Goal: Answer question/provide support

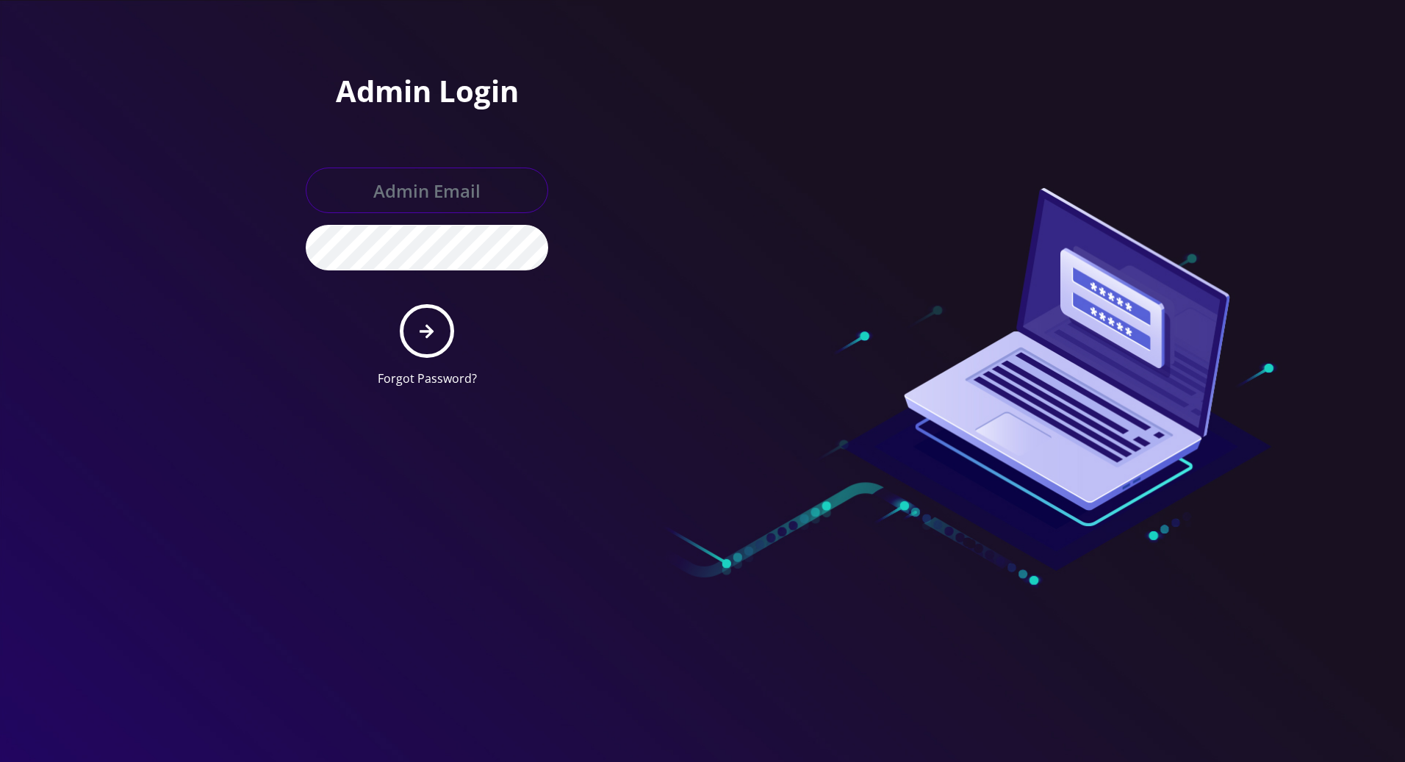
type input "[PERSON_NAME][EMAIL_ADDRESS][DOMAIN_NAME]"
click at [436, 338] on button "submit" at bounding box center [427, 331] width 54 height 54
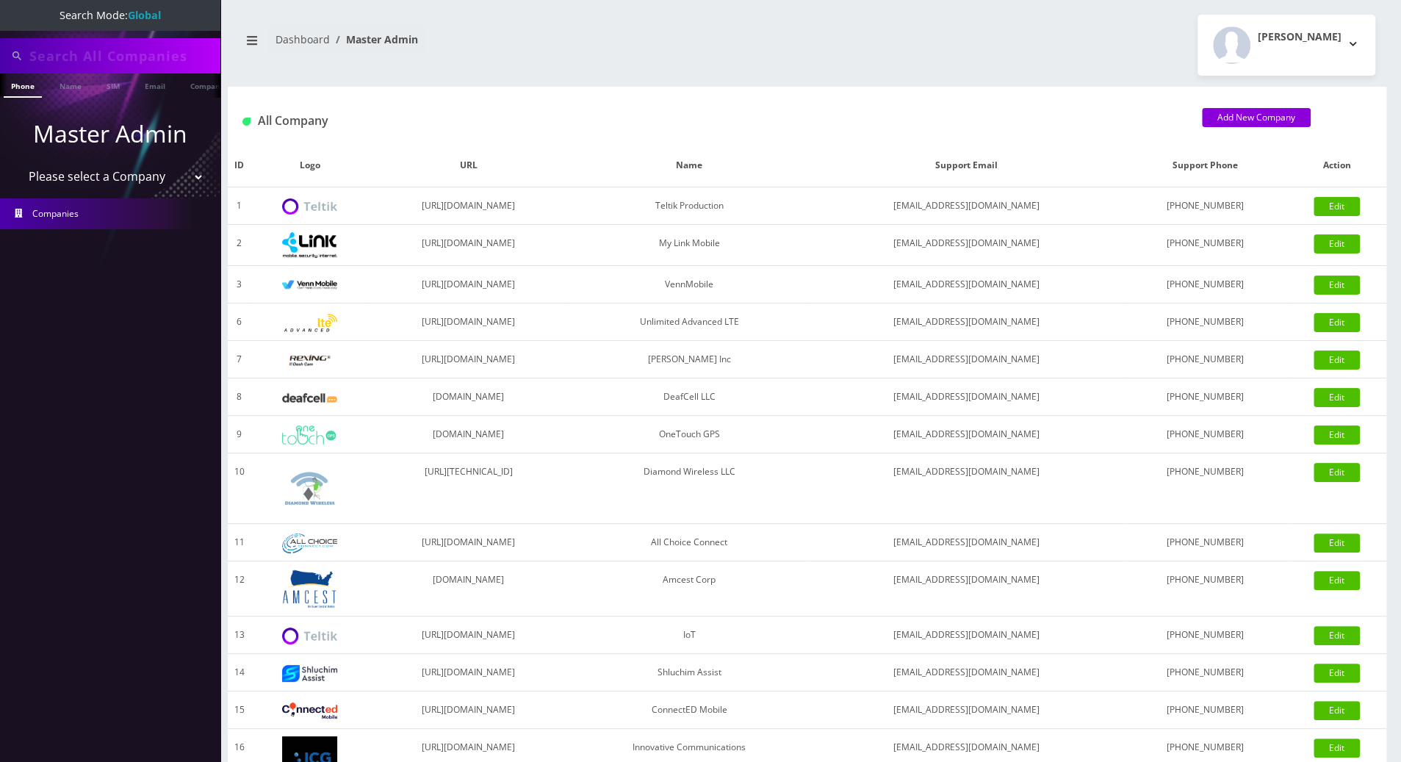
click at [143, 50] on input "text" at bounding box center [122, 56] width 187 height 28
paste input "7185736198"
type input "7185736198"
click at [33, 87] on link "Phone" at bounding box center [23, 85] width 38 height 24
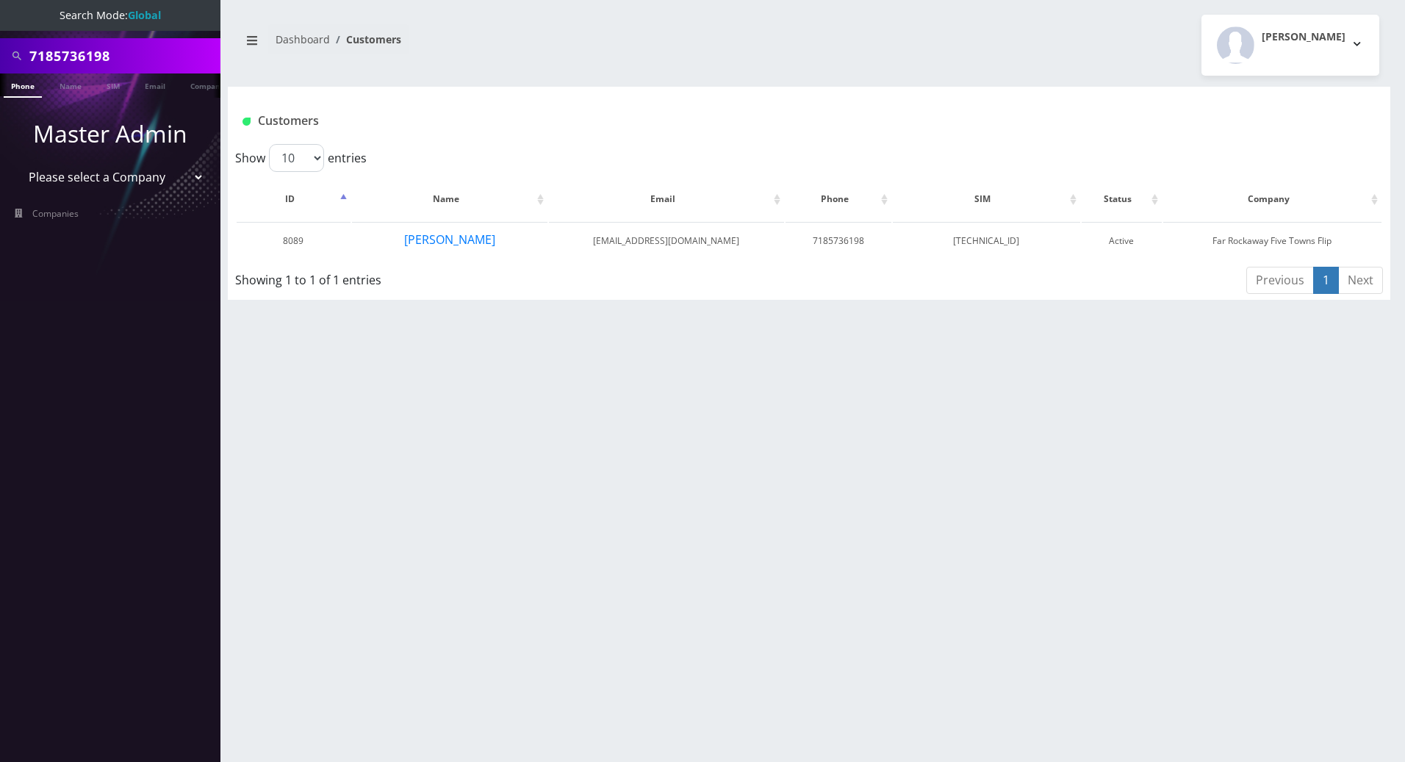
click at [419, 378] on div "7185736198 Phone Name SIM Email Company Customer Dashboard Customers [PERSON_NA…" at bounding box center [809, 381] width 1192 height 762
click at [435, 236] on button "[PERSON_NAME]" at bounding box center [449, 239] width 93 height 19
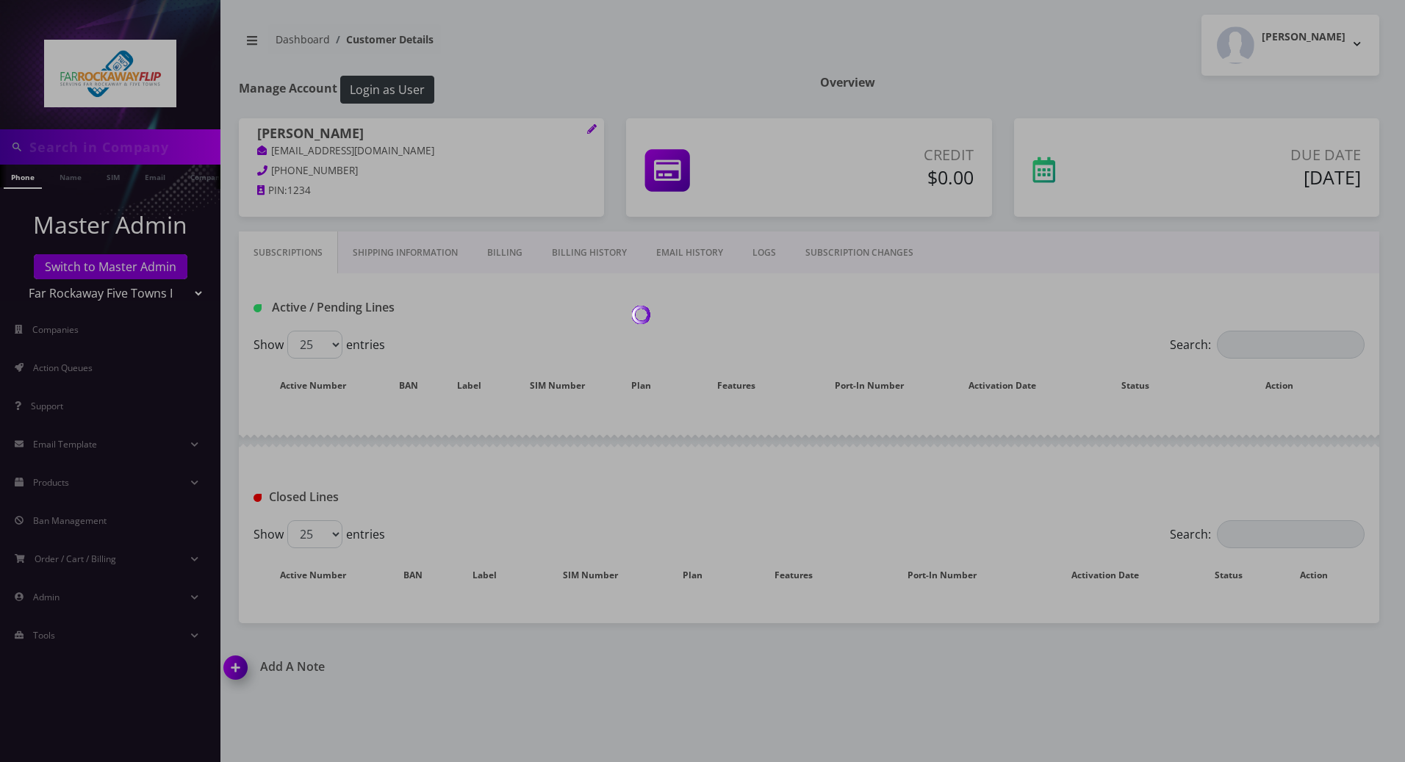
type input "7185736198"
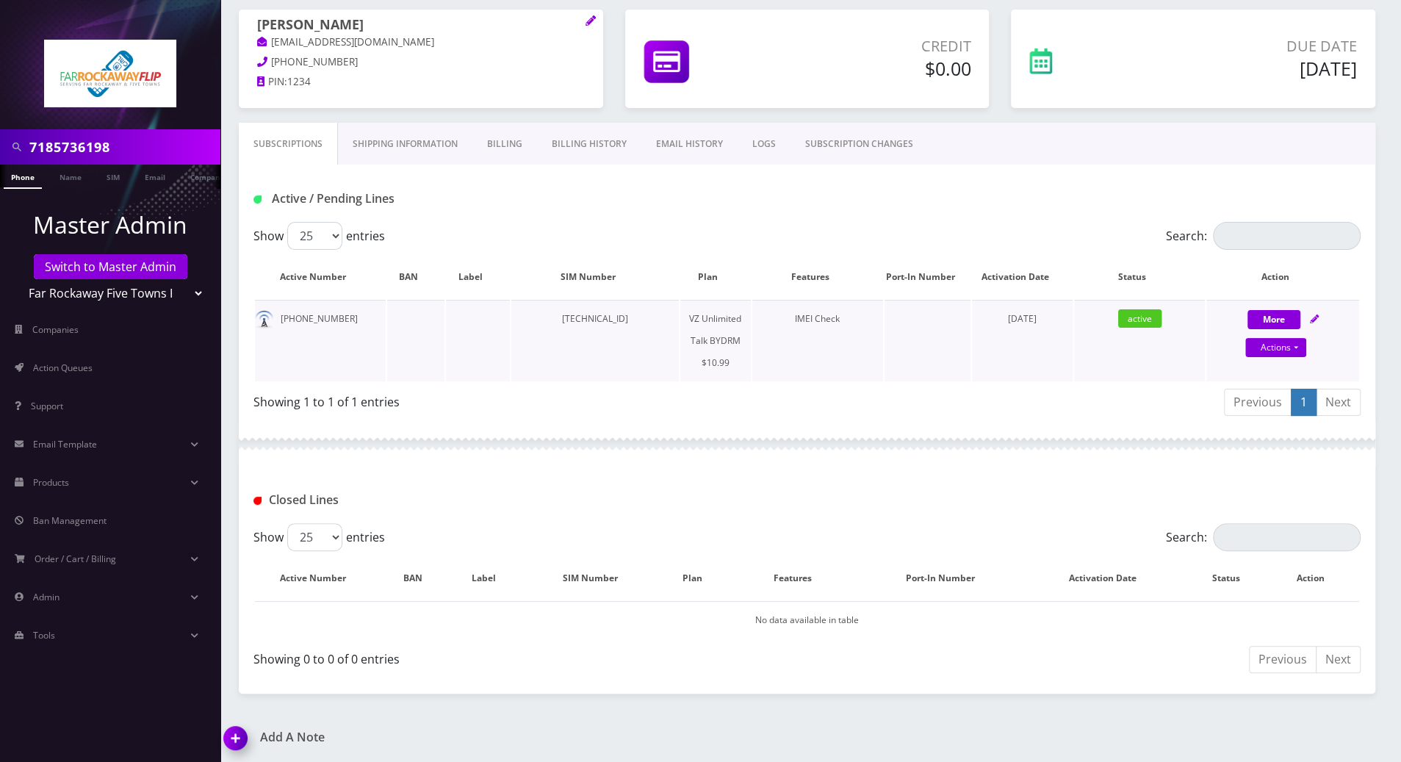
scroll to position [109, 0]
click at [1294, 348] on link "Actions" at bounding box center [1275, 346] width 61 height 19
select select "469"
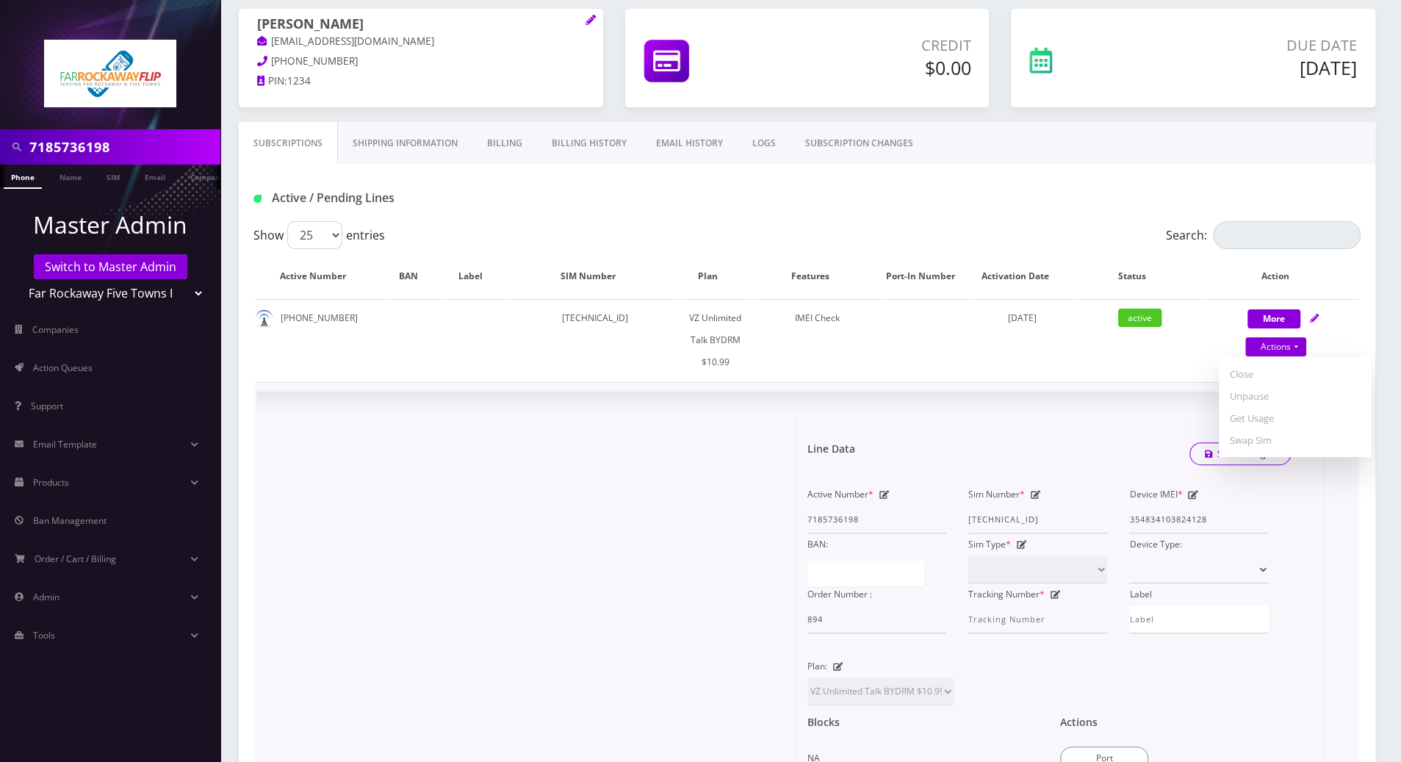
click at [1170, 397] on div "× Line Data Save Changes Active Number * 7185736198 Sim Number * 89148000011835…" at bounding box center [806, 663] width 1101 height 542
click at [1297, 346] on link "Actions" at bounding box center [1275, 346] width 61 height 19
click at [1254, 397] on link "Unpause" at bounding box center [1295, 396] width 153 height 22
select select "469"
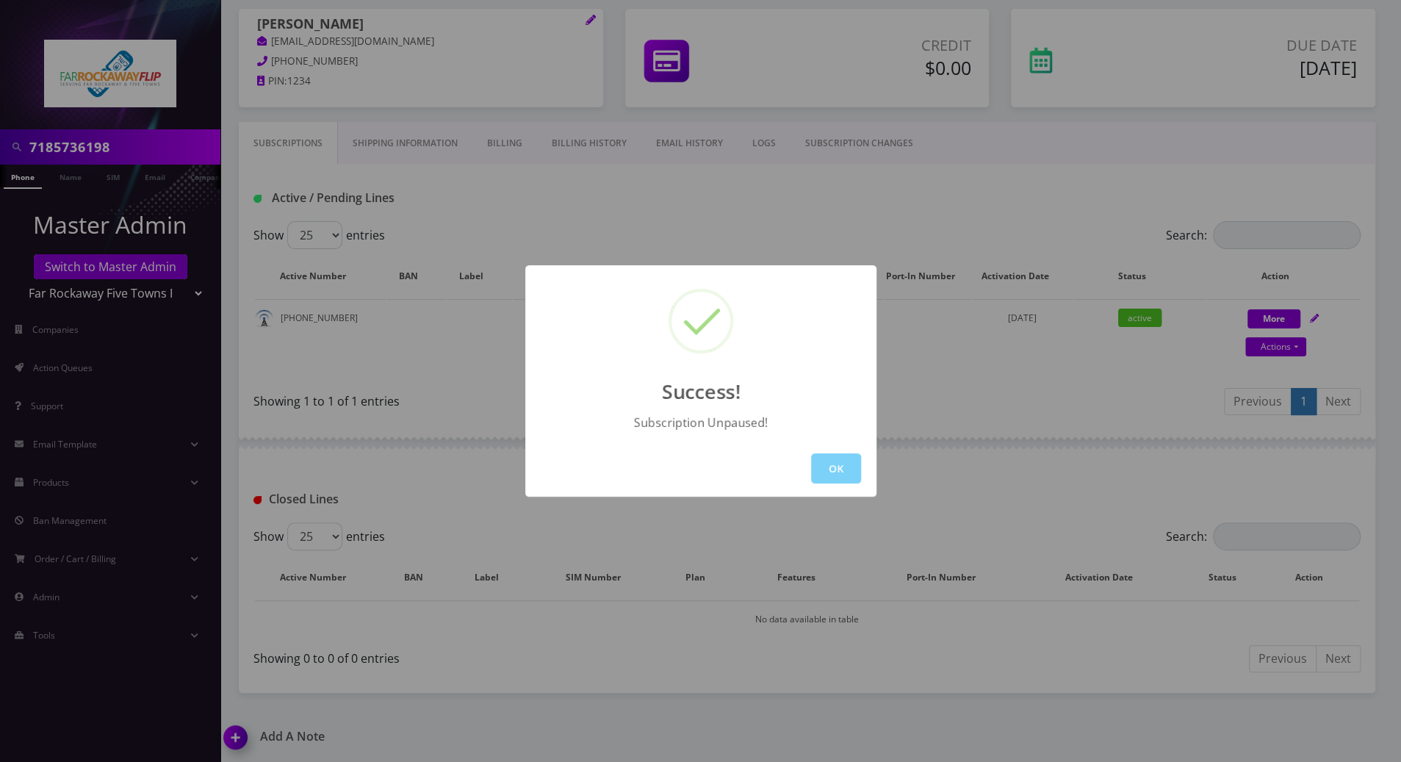
click at [826, 464] on button "OK" at bounding box center [836, 468] width 50 height 30
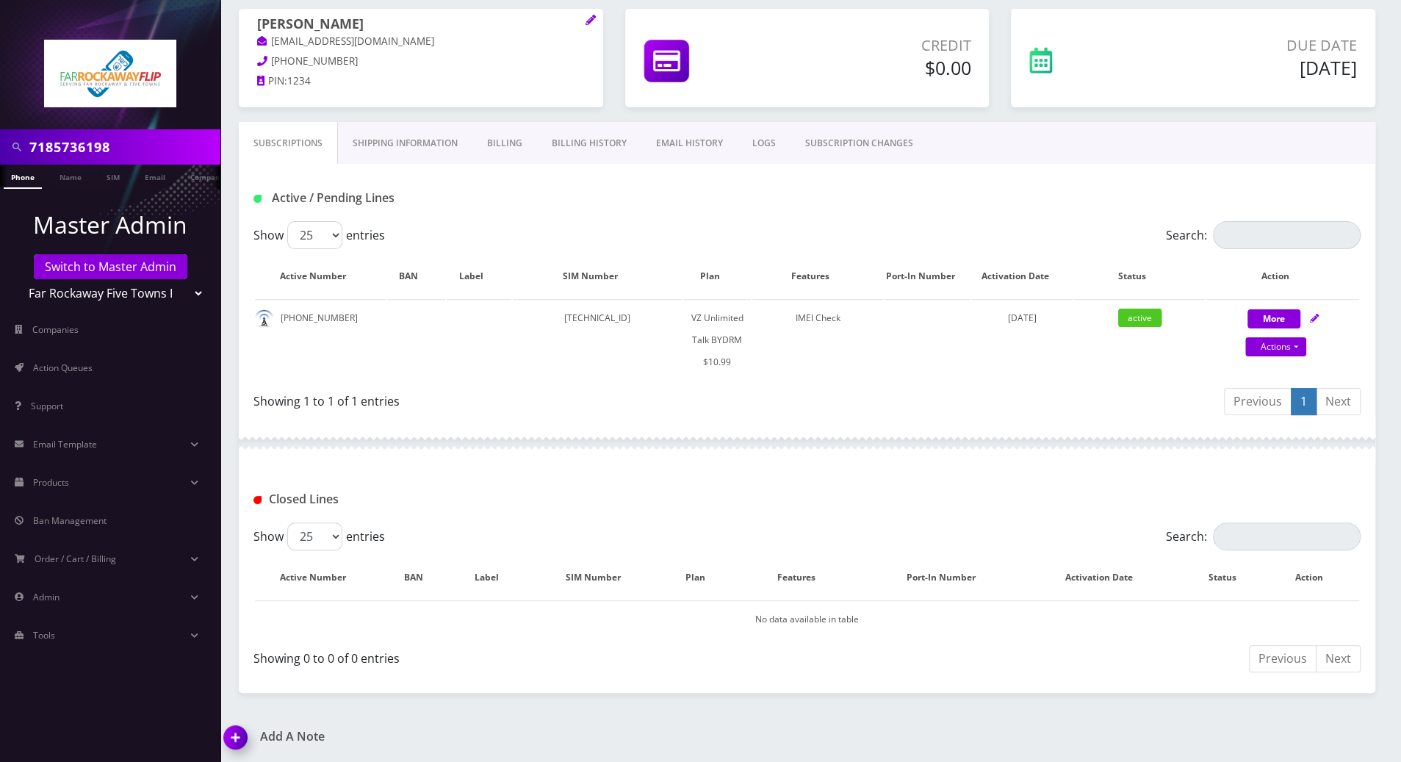
click at [745, 144] on link "LOGS" at bounding box center [764, 143] width 53 height 43
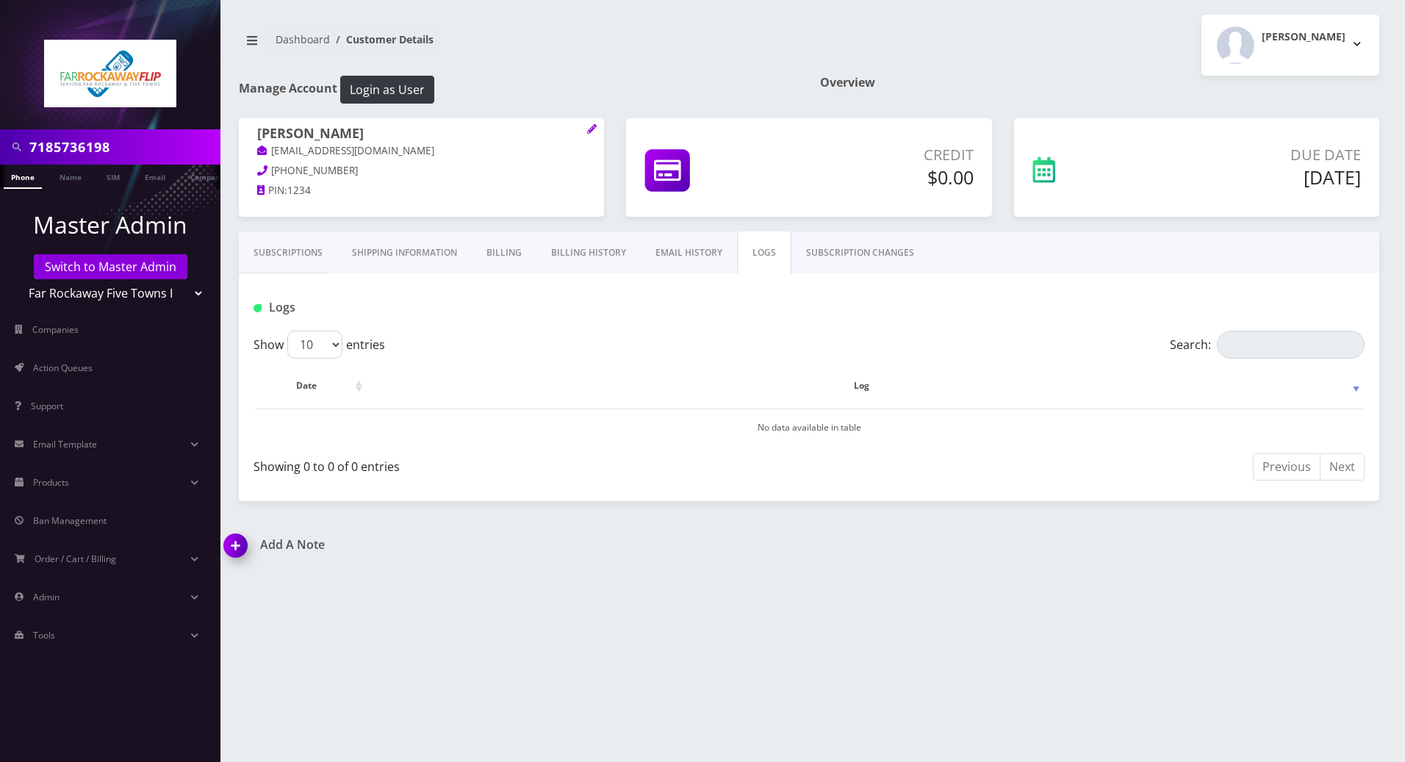
click at [830, 249] on link "SUBSCRIPTION CHANGES" at bounding box center [859, 252] width 137 height 43
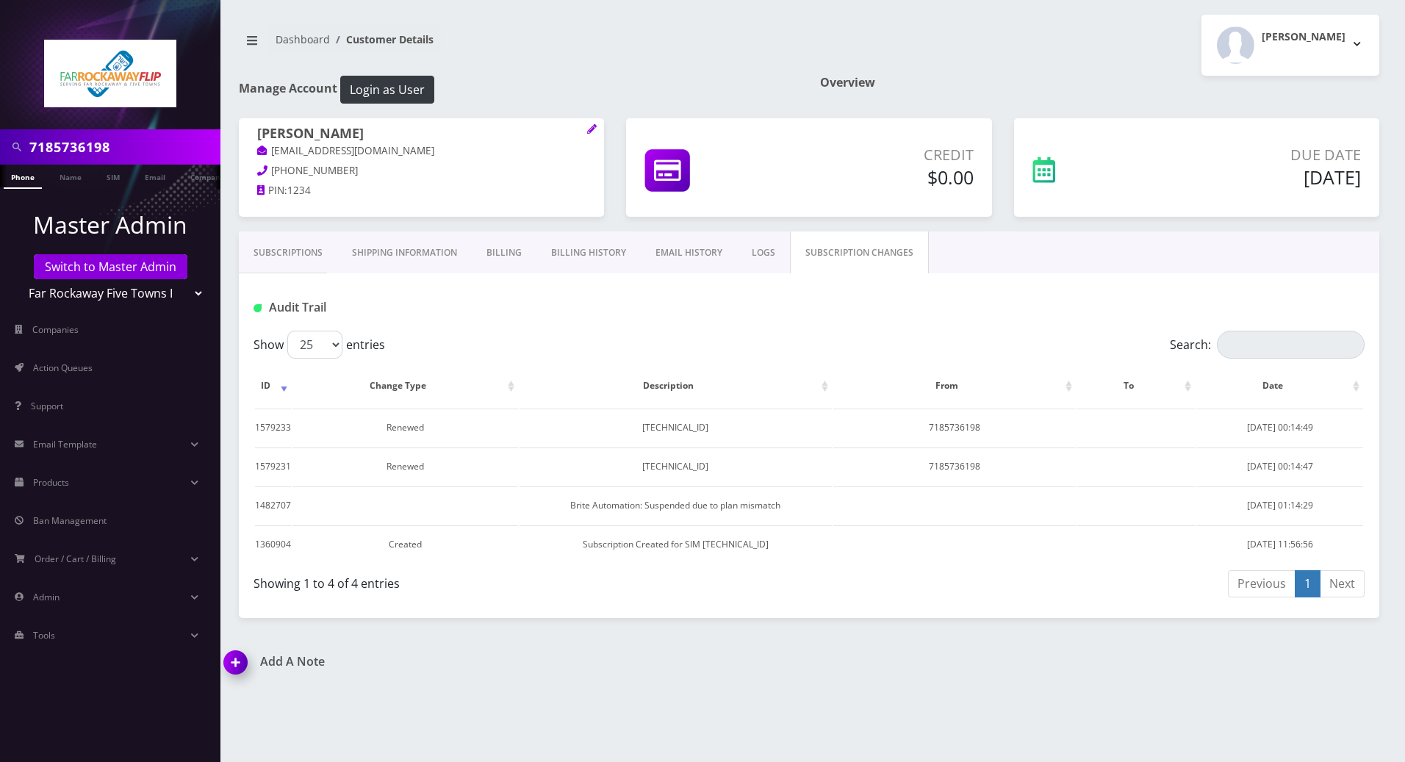
drag, startPoint x: 746, startPoint y: 254, endPoint x: 745, endPoint y: 273, distance: 19.1
click at [745, 253] on link "LOGS" at bounding box center [763, 252] width 53 height 43
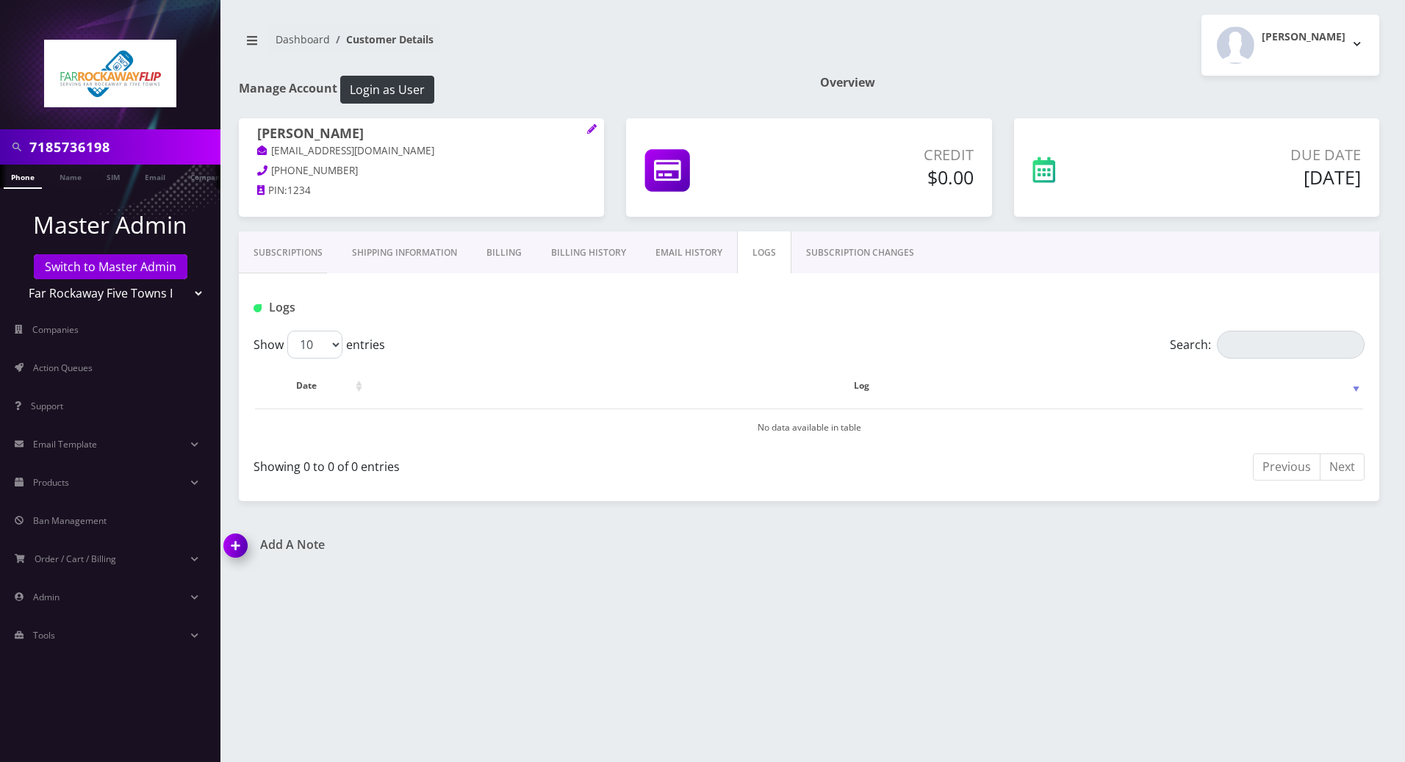
click at [236, 544] on img at bounding box center [238, 550] width 43 height 43
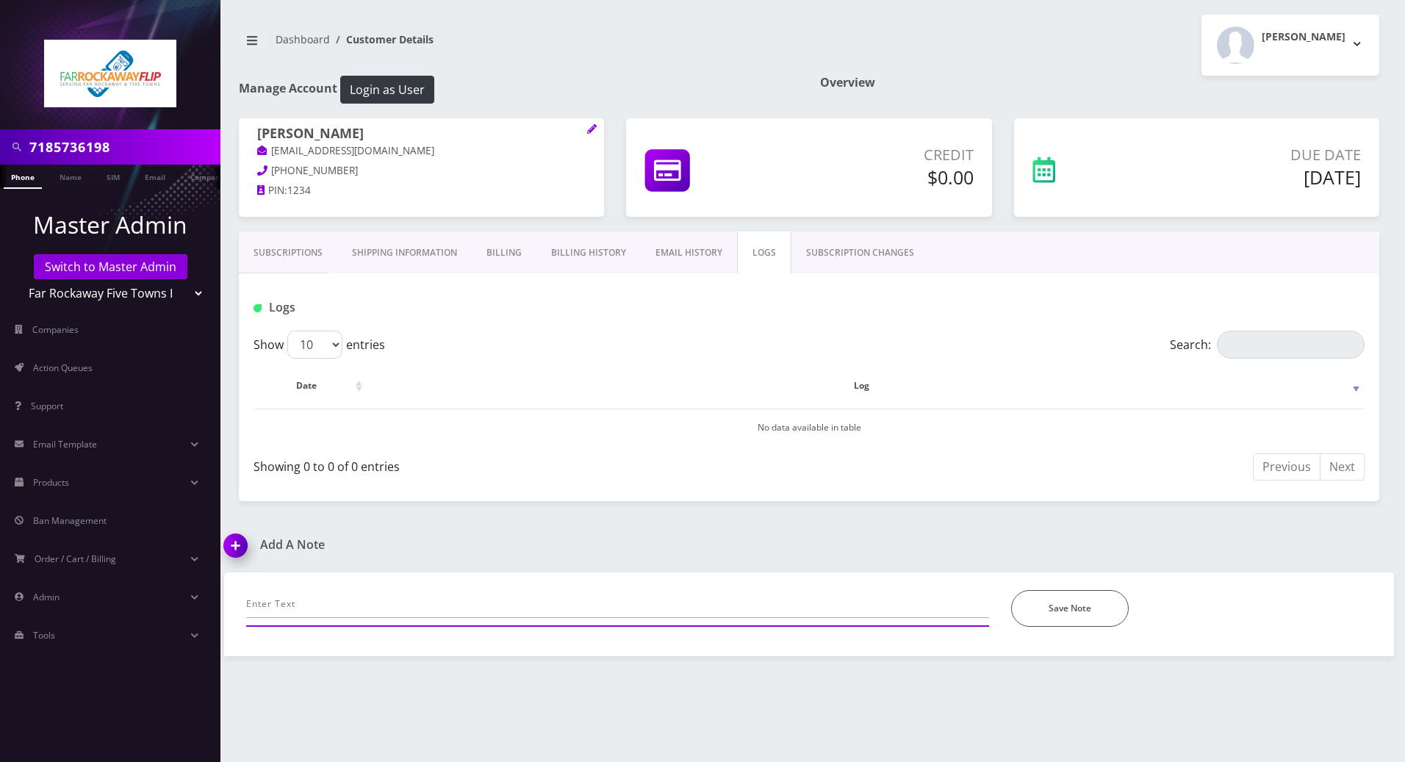
click at [370, 593] on input "text" at bounding box center [617, 604] width 743 height 28
paste input "Pin 47511098388 was un-stacked successfuly."
click at [814, 602] on input "called fr unable to make calls-- Pin 47511098388 was un-stacked successfully. h…" at bounding box center [617, 604] width 743 height 28
type input "called fr unable to make calls-- Pin 47511098388 was un-stacked successfully. h…"
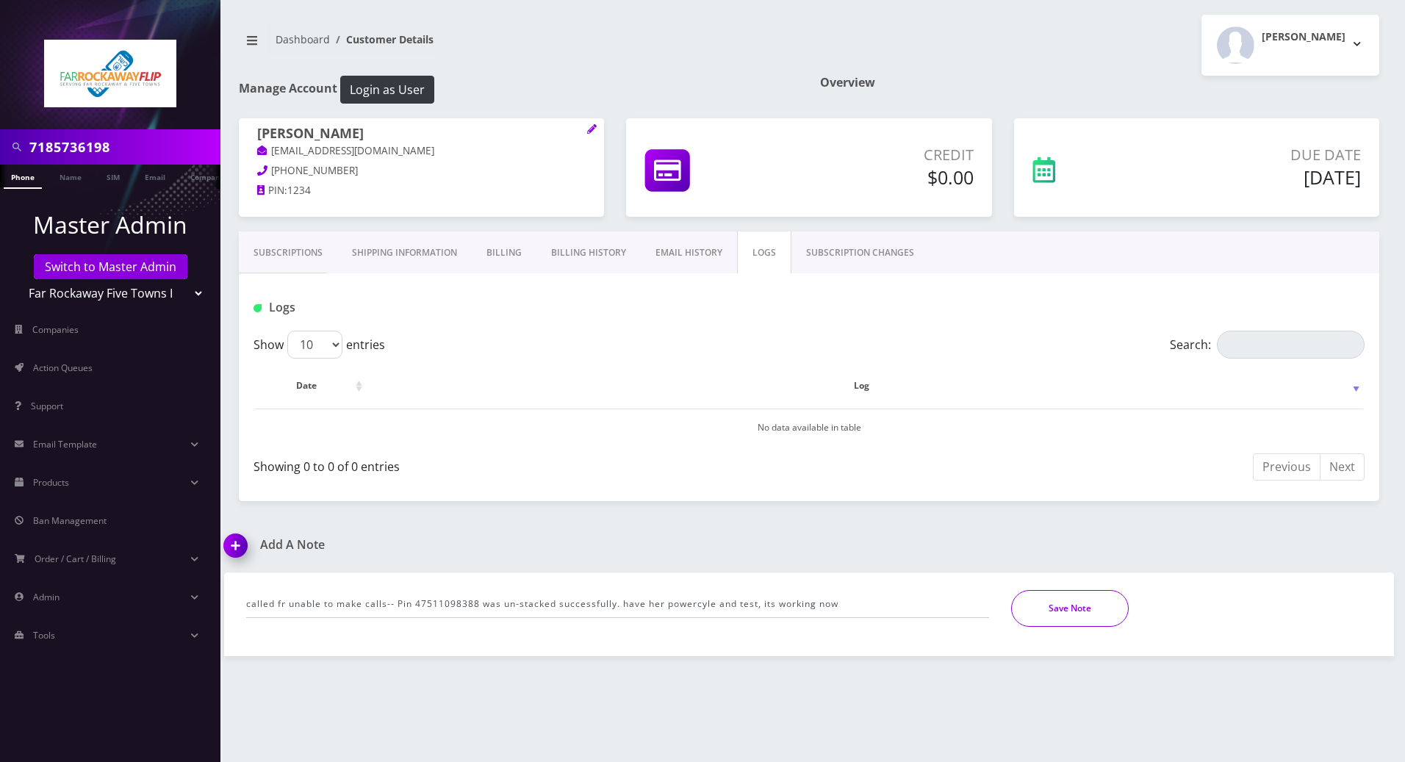
click at [1047, 613] on button "Save Note" at bounding box center [1070, 608] width 118 height 37
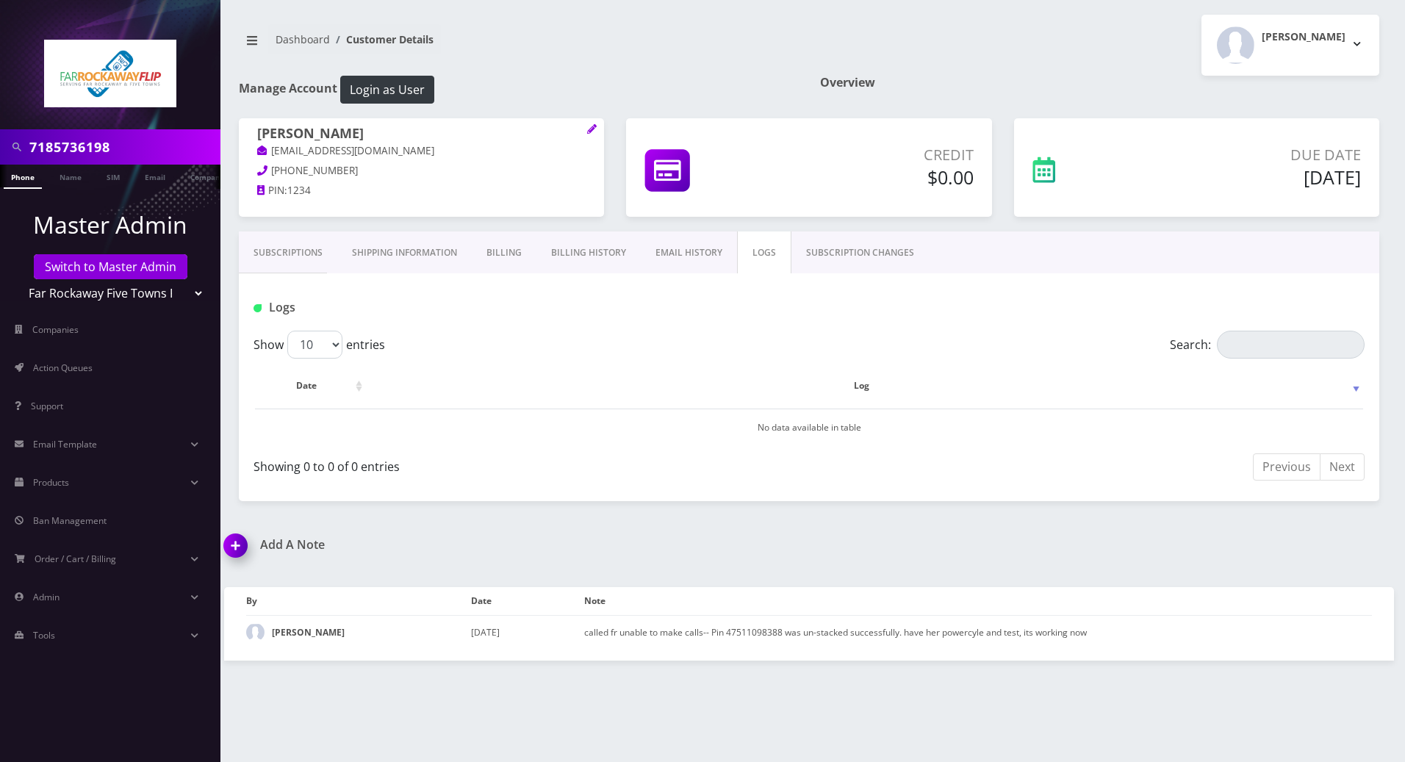
click at [291, 255] on link "Subscriptions" at bounding box center [288, 252] width 98 height 43
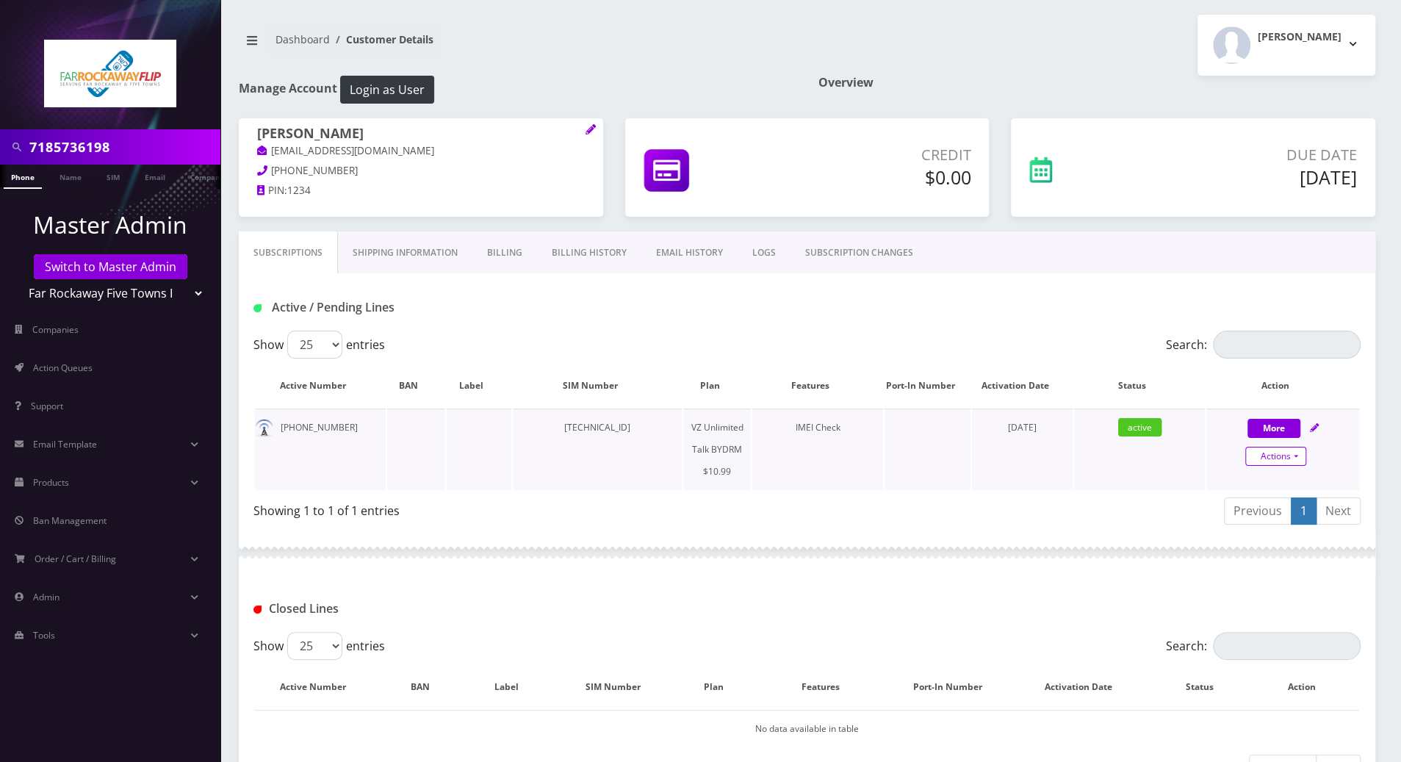
click at [1297, 453] on link "Actions" at bounding box center [1275, 456] width 61 height 19
select select "469"
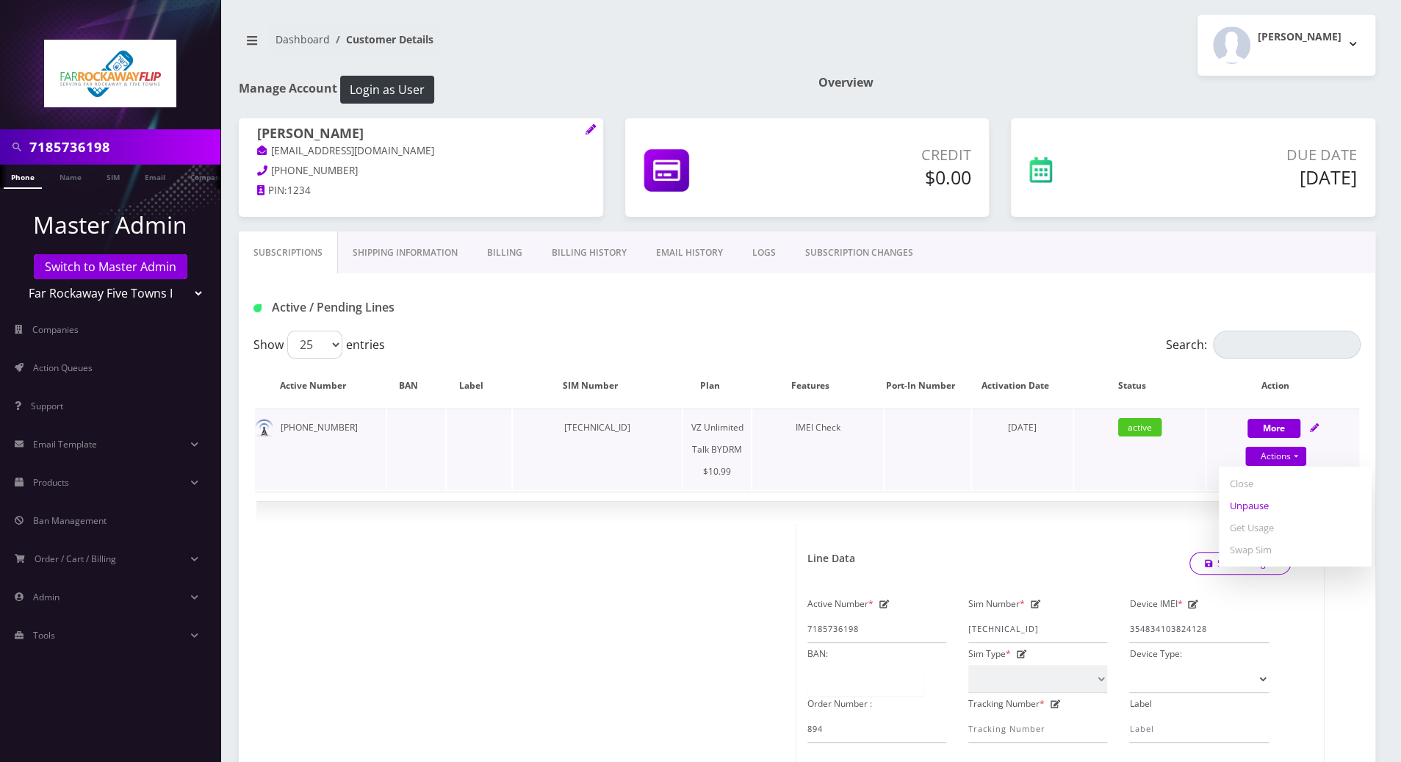
click at [1252, 504] on link "Unpause" at bounding box center [1295, 505] width 153 height 22
select select "469"
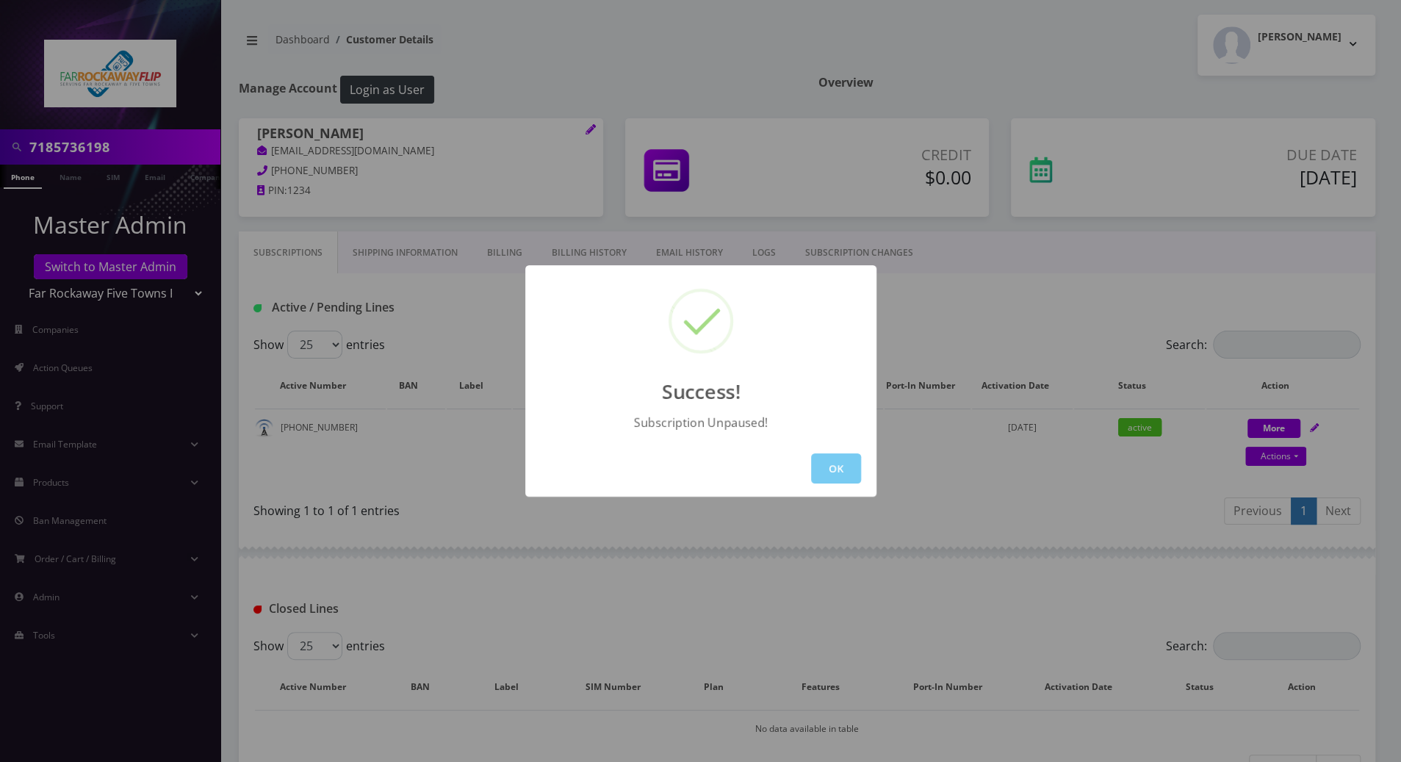
click at [836, 468] on button "OK" at bounding box center [836, 468] width 50 height 30
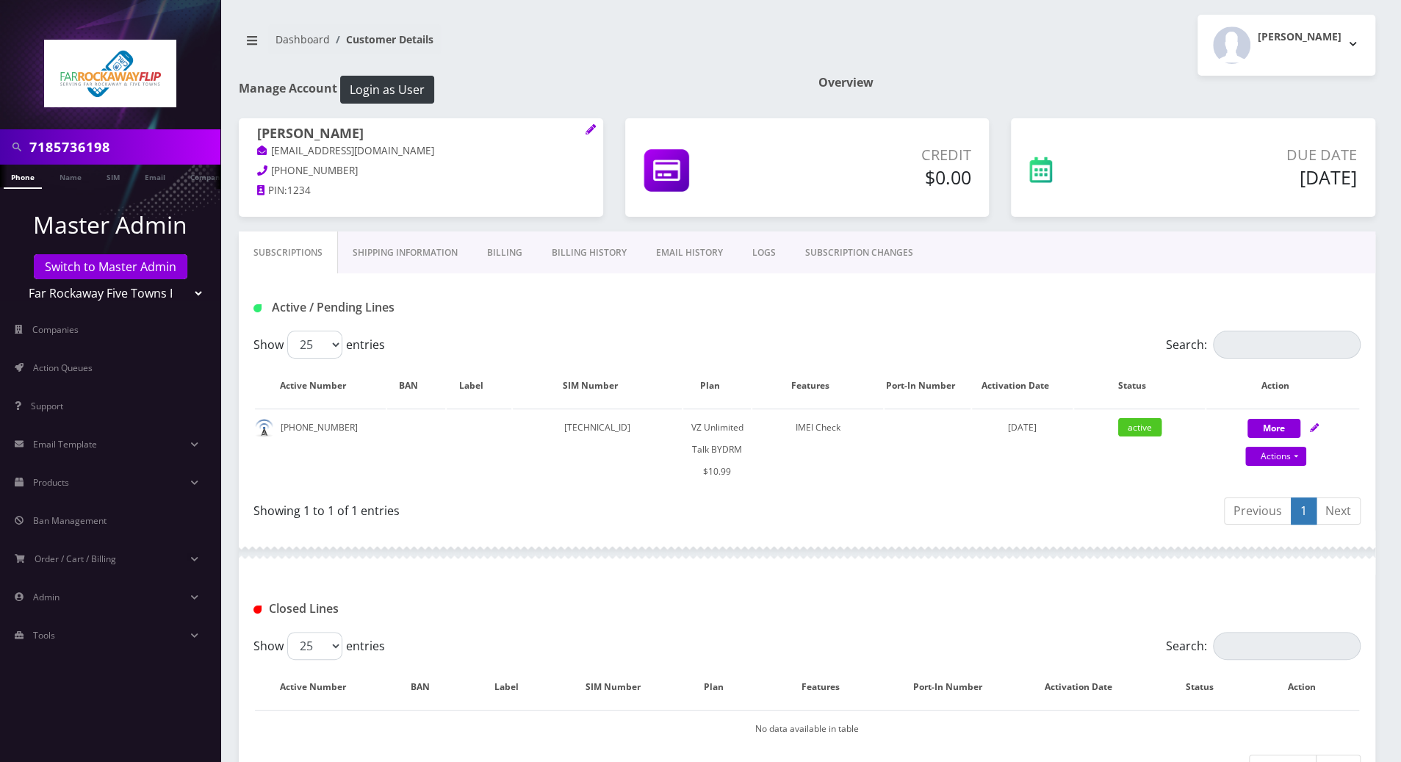
click at [793, 313] on div "Active / Pending Lines" at bounding box center [806, 307] width 1129 height 24
click at [812, 544] on div at bounding box center [807, 552] width 1136 height 44
click at [141, 266] on link "Switch to Master Admin" at bounding box center [111, 266] width 154 height 25
